Goal: Navigation & Orientation: Find specific page/section

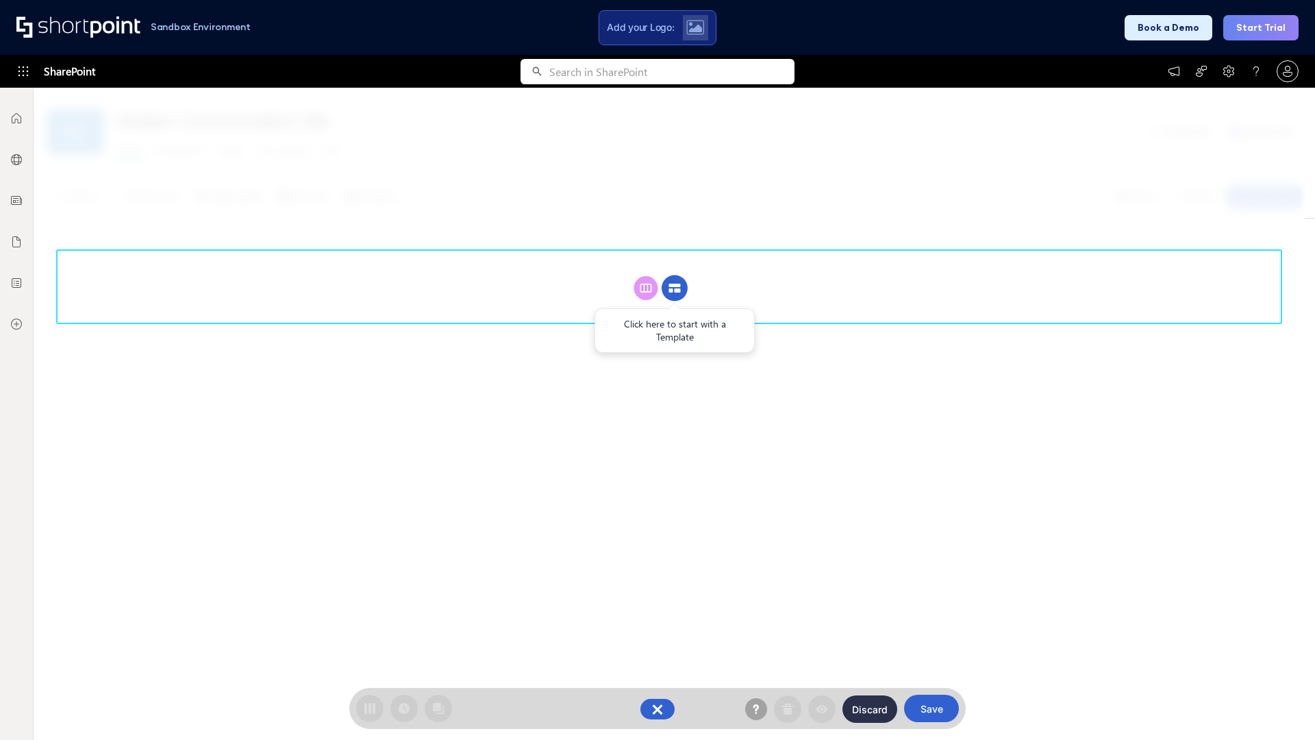
click at [675, 288] on circle at bounding box center [675, 288] width 26 height 26
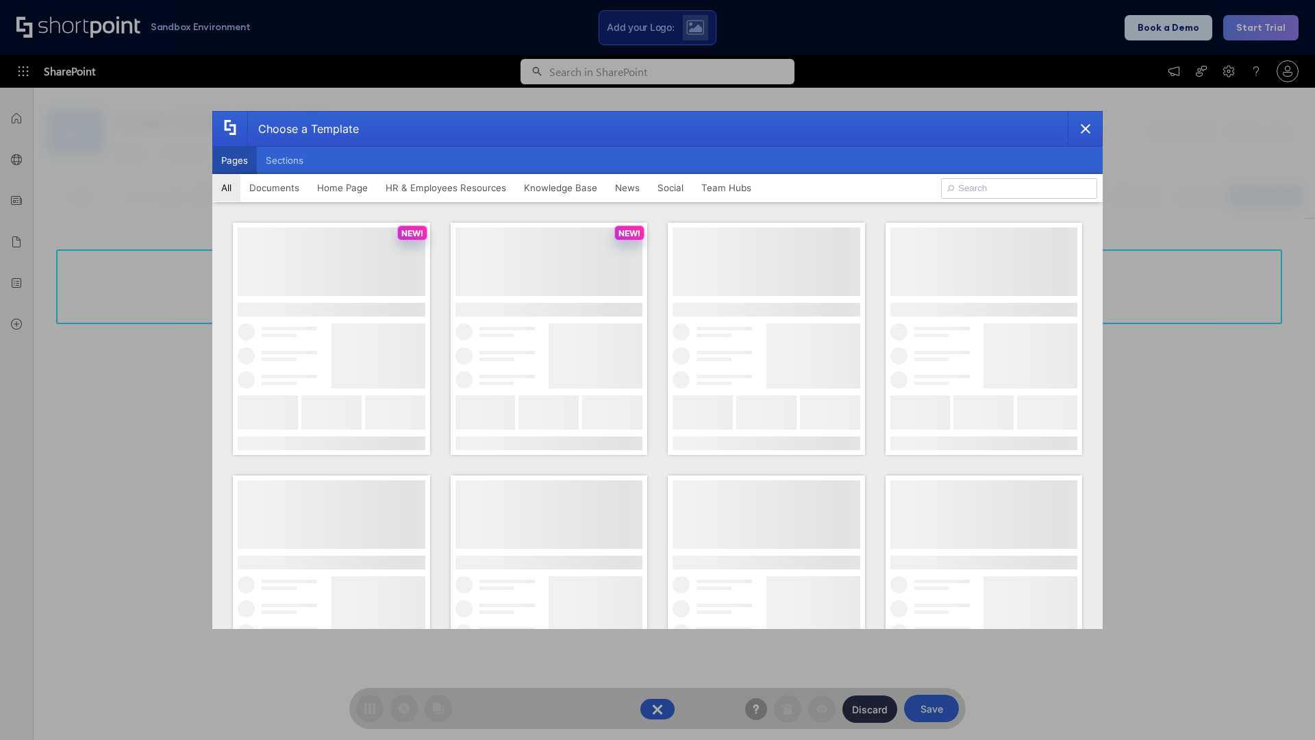
click at [234, 160] on button "Pages" at bounding box center [234, 160] width 45 height 27
type input "Documents 3"
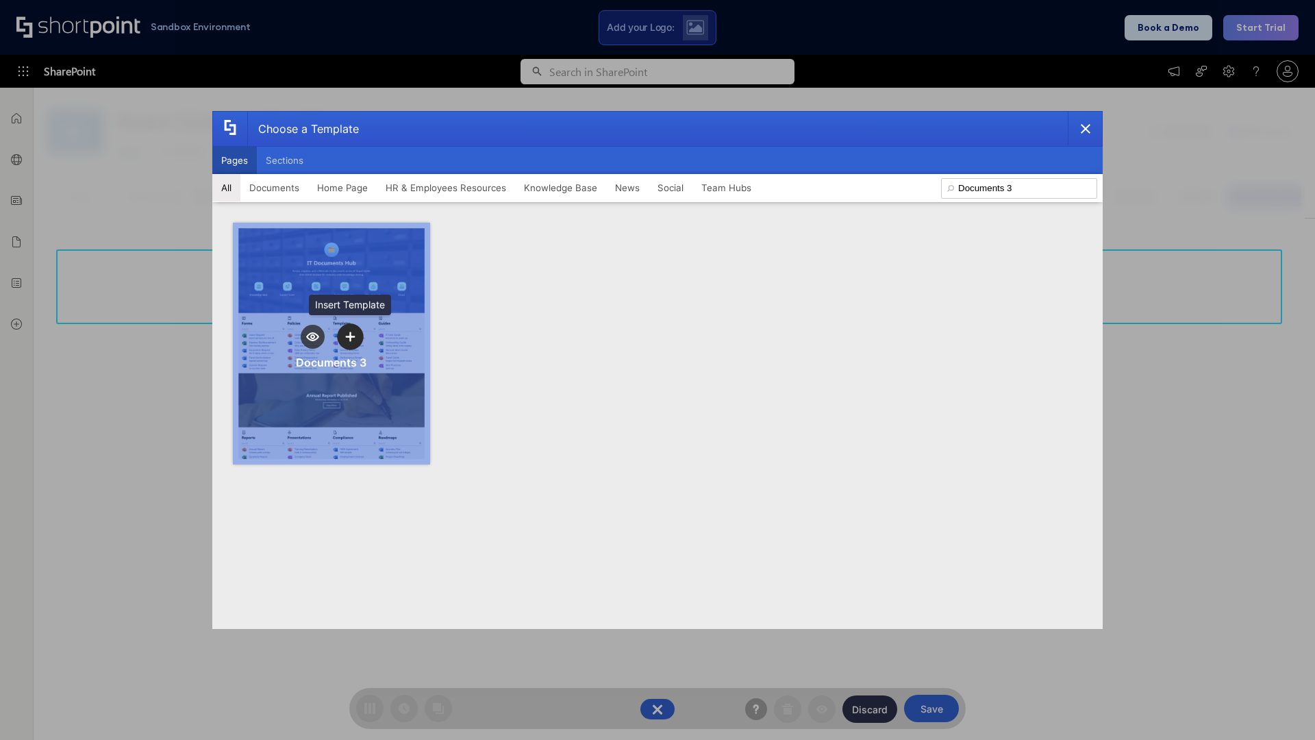
click at [350, 336] on icon "template selector" at bounding box center [350, 337] width 10 height 10
